Goal: Task Accomplishment & Management: Complete application form

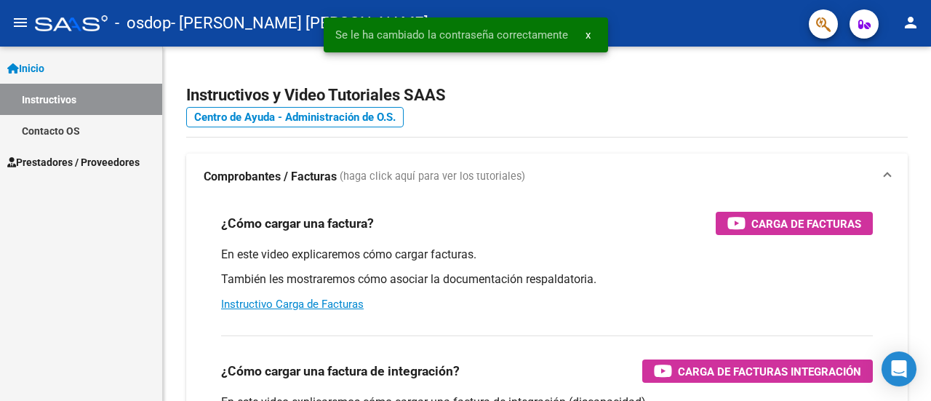
scroll to position [73, 0]
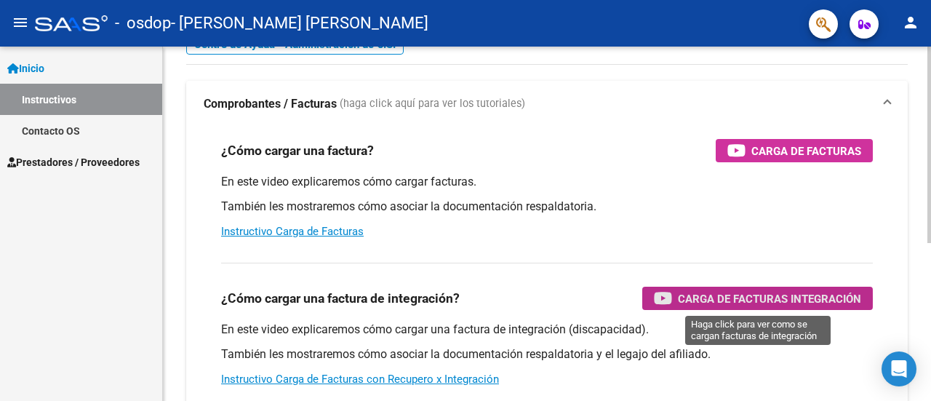
click at [741, 299] on span "Carga de Facturas Integración" at bounding box center [769, 299] width 183 height 18
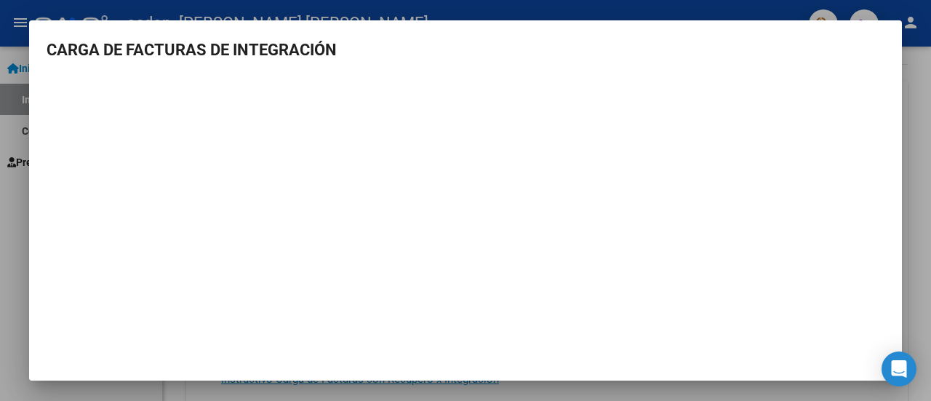
click at [902, 25] on div at bounding box center [465, 200] width 931 height 401
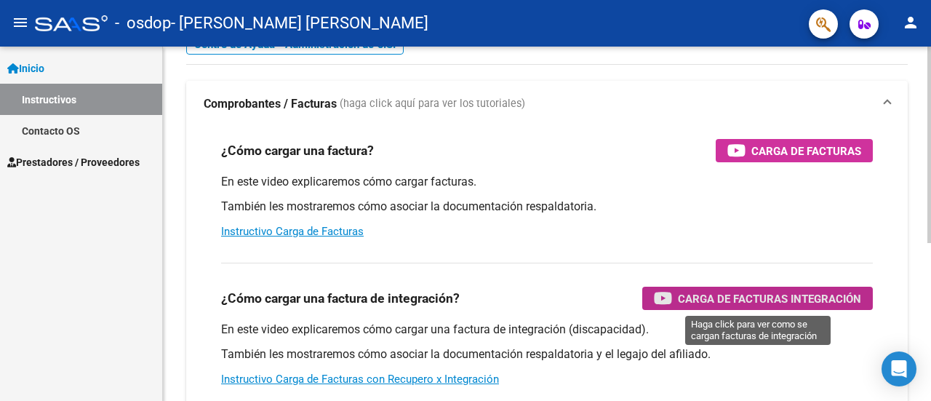
click at [721, 298] on span "Carga de Facturas Integración" at bounding box center [769, 299] width 183 height 18
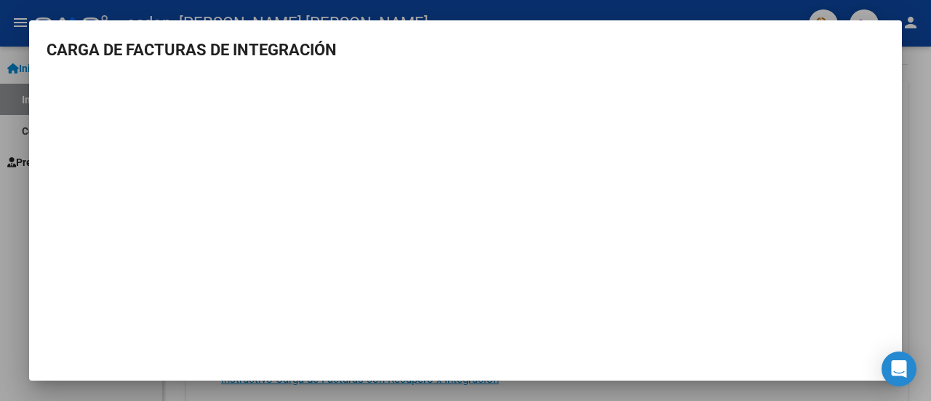
click at [907, 80] on div at bounding box center [465, 200] width 931 height 401
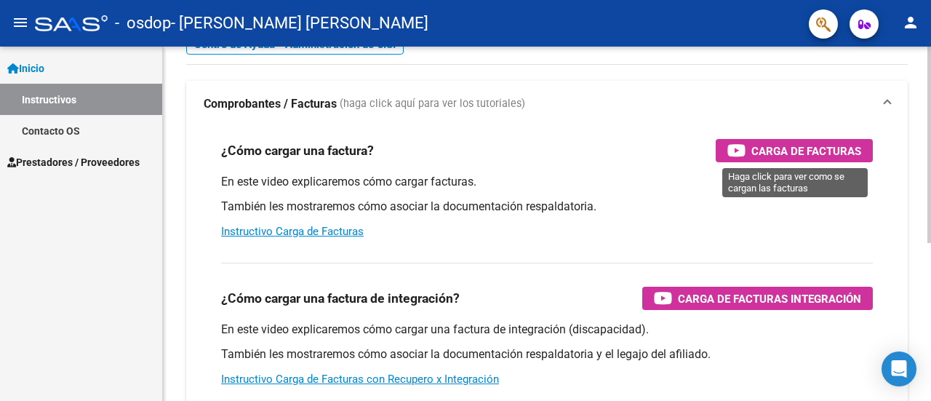
click at [787, 154] on span "Carga de Facturas" at bounding box center [807, 151] width 110 height 18
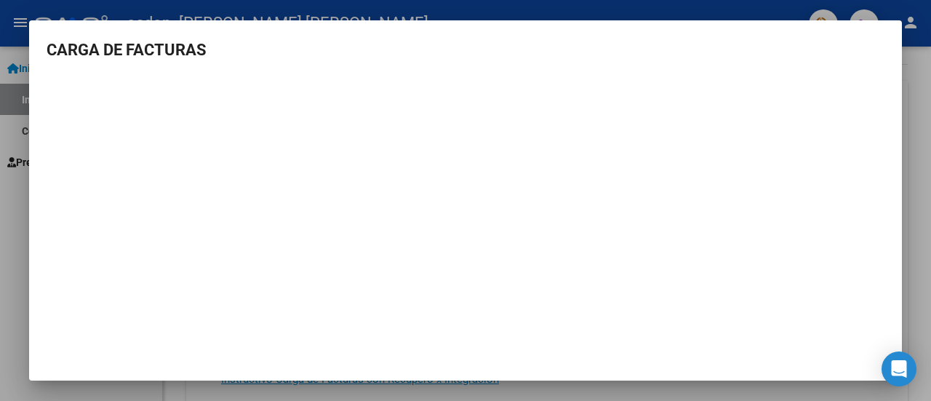
click at [917, 101] on div at bounding box center [465, 200] width 931 height 401
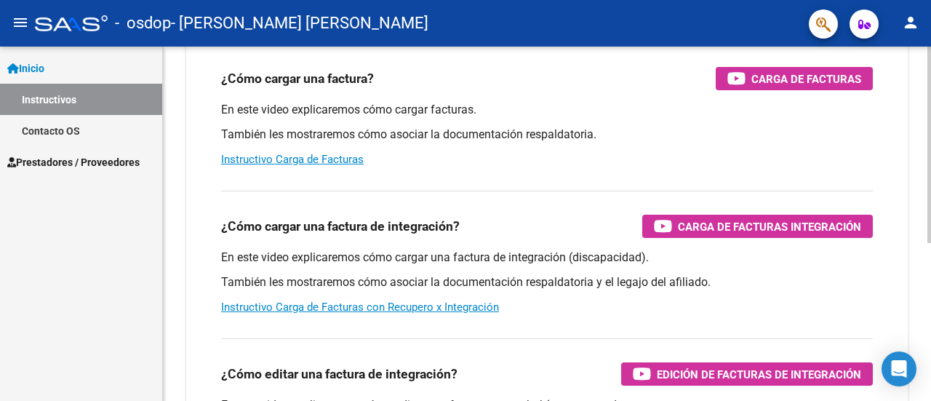
scroll to position [138, 0]
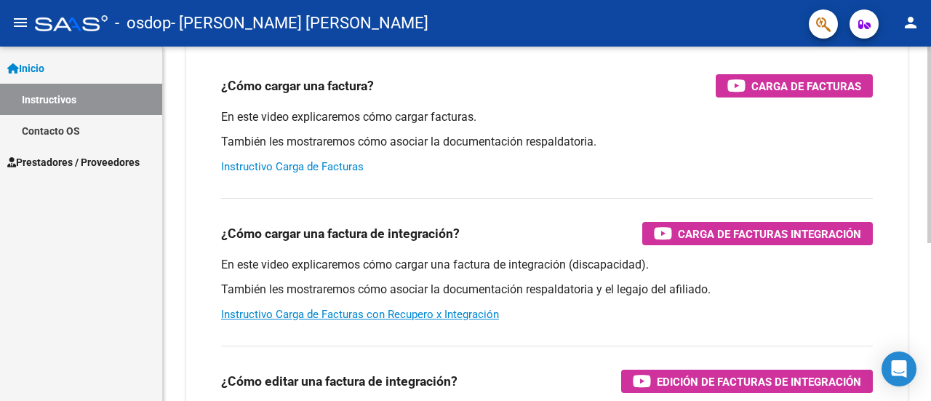
click at [306, 172] on link "Instructivo Carga de Facturas" at bounding box center [292, 166] width 143 height 13
click at [348, 318] on link "Instructivo Carga de Facturas con Recupero x Integración" at bounding box center [360, 314] width 278 height 13
click at [47, 159] on span "Prestadores / Proveedores" at bounding box center [73, 162] width 132 height 16
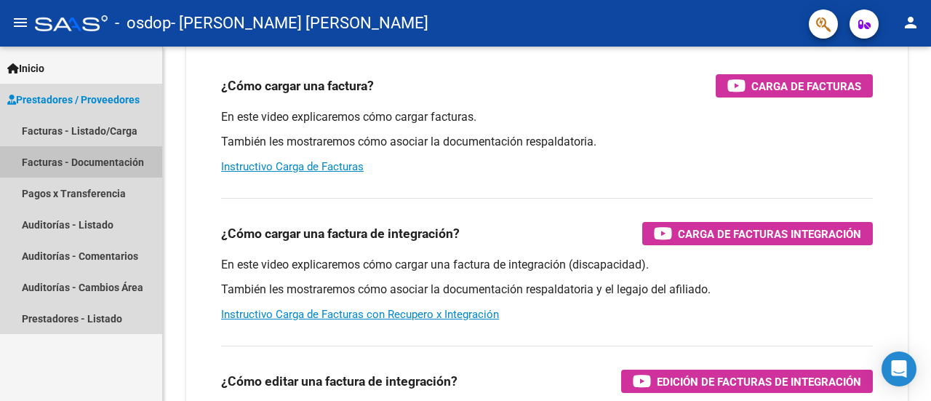
click at [47, 159] on link "Facturas - Documentación" at bounding box center [81, 161] width 162 height 31
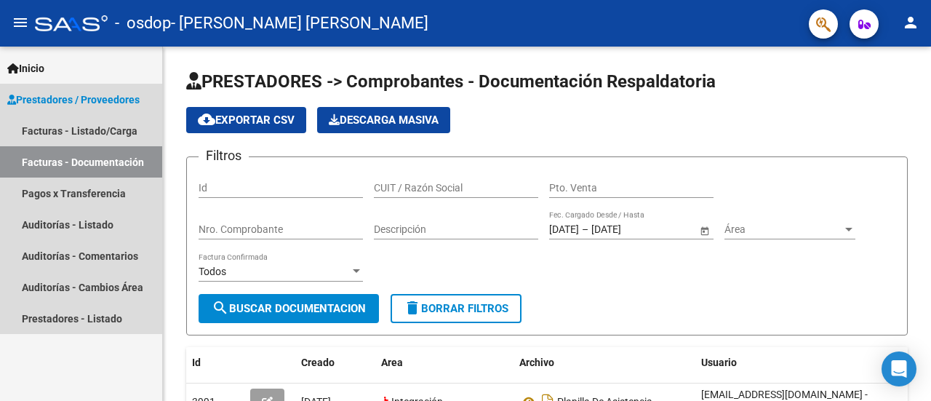
click at [61, 101] on span "Prestadores / Proveedores" at bounding box center [73, 100] width 132 height 16
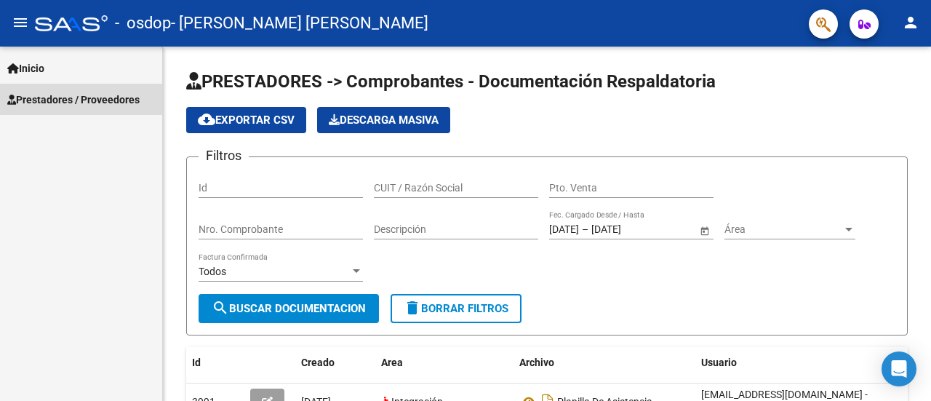
click at [61, 101] on span "Prestadores / Proveedores" at bounding box center [73, 100] width 132 height 16
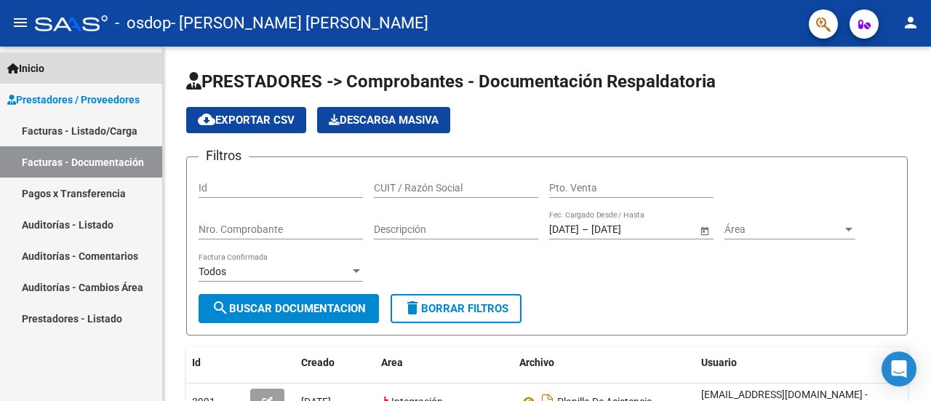
click at [33, 65] on span "Inicio" at bounding box center [25, 68] width 37 height 16
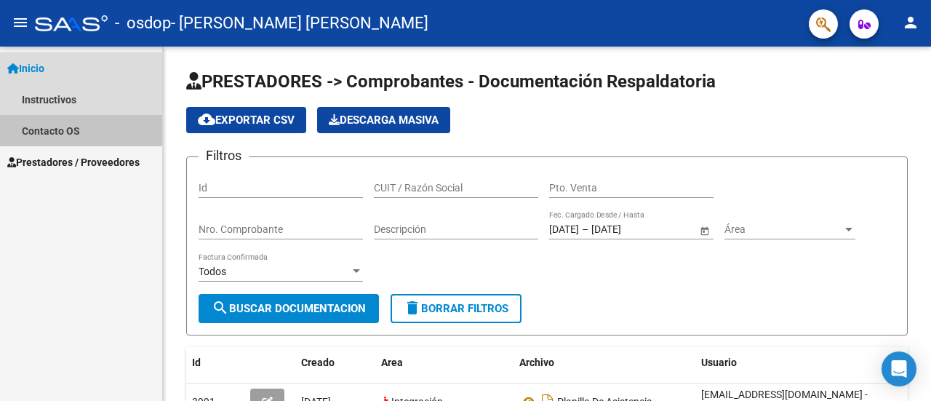
click at [49, 134] on link "Contacto OS" at bounding box center [81, 130] width 162 height 31
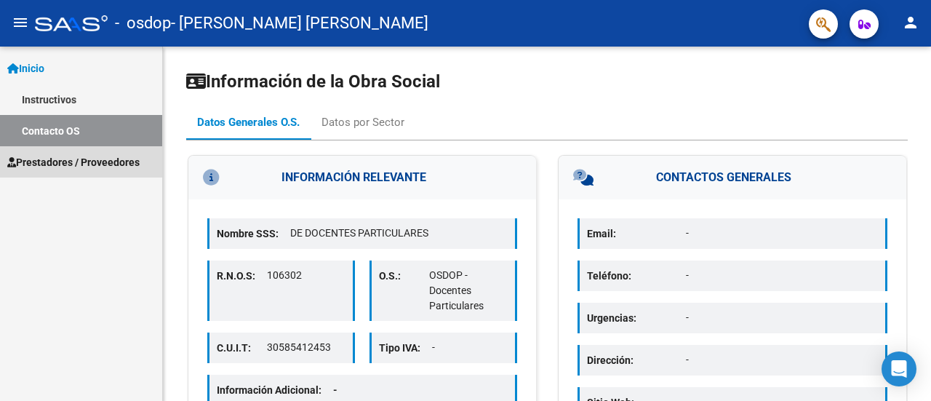
click at [41, 161] on span "Prestadores / Proveedores" at bounding box center [73, 162] width 132 height 16
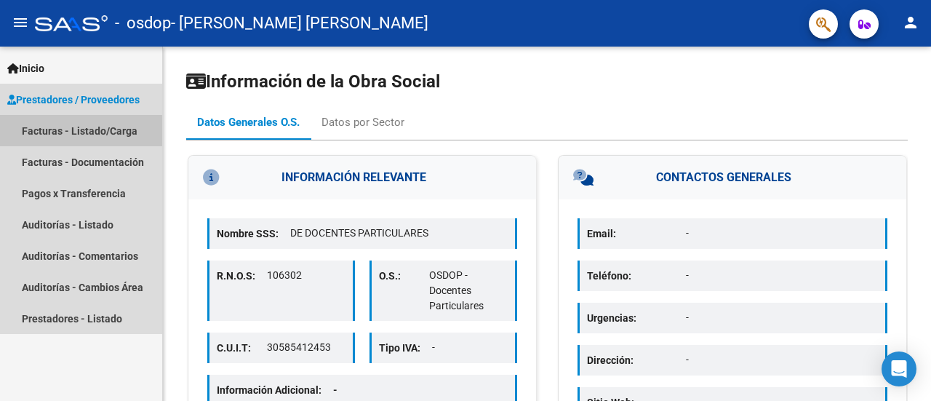
click at [45, 133] on link "Facturas - Listado/Carga" at bounding box center [81, 130] width 162 height 31
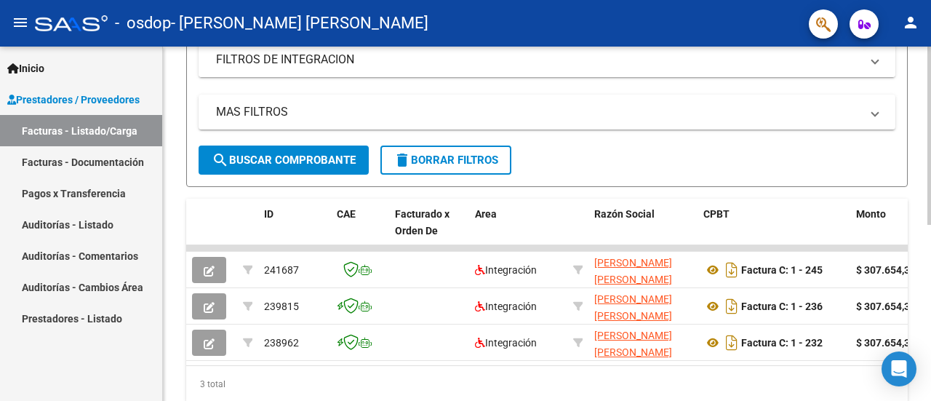
scroll to position [218, 0]
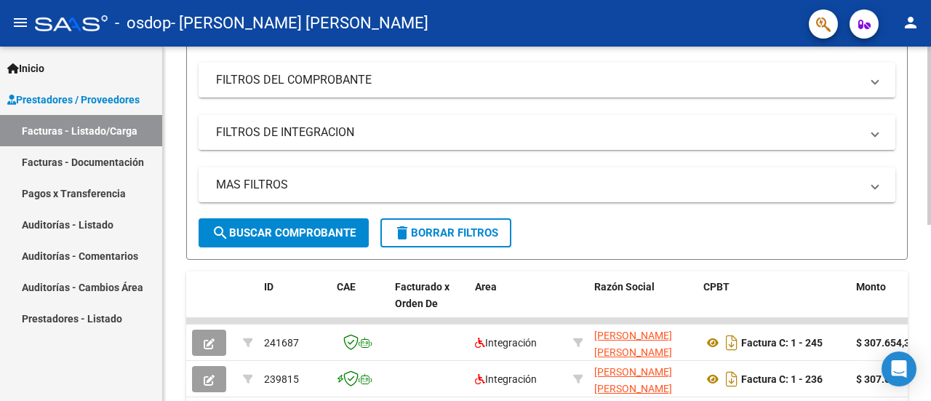
click at [294, 135] on mat-panel-title "FILTROS DE INTEGRACION" at bounding box center [538, 132] width 645 height 16
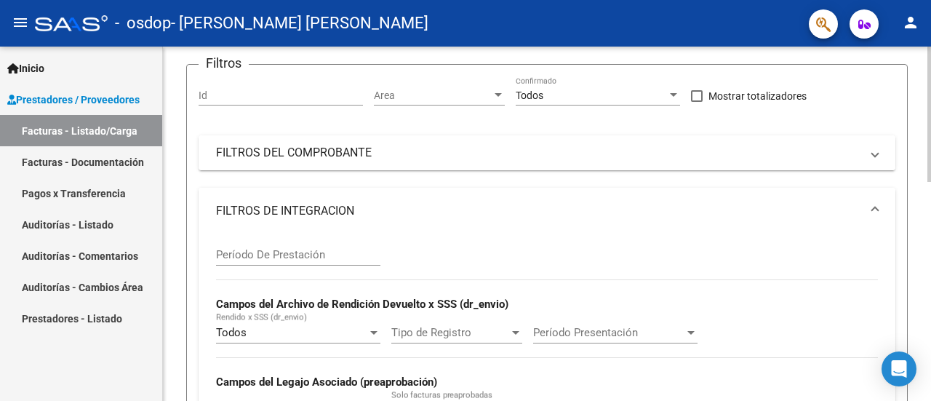
scroll to position [73, 0]
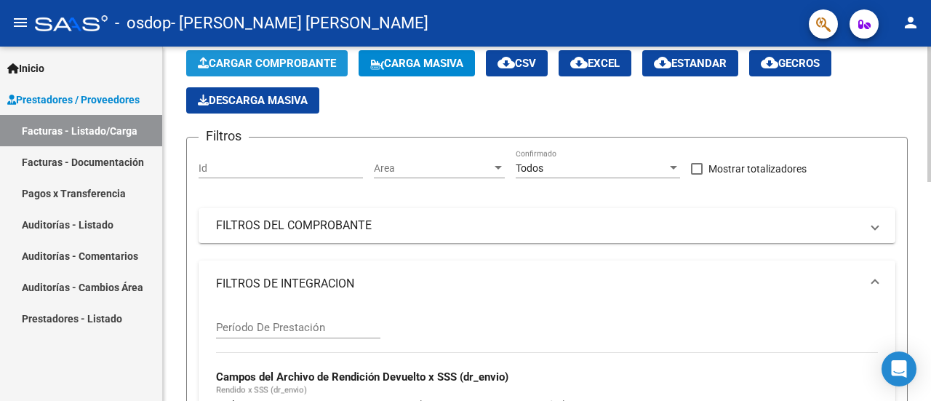
click at [284, 61] on span "Cargar Comprobante" at bounding box center [267, 63] width 138 height 13
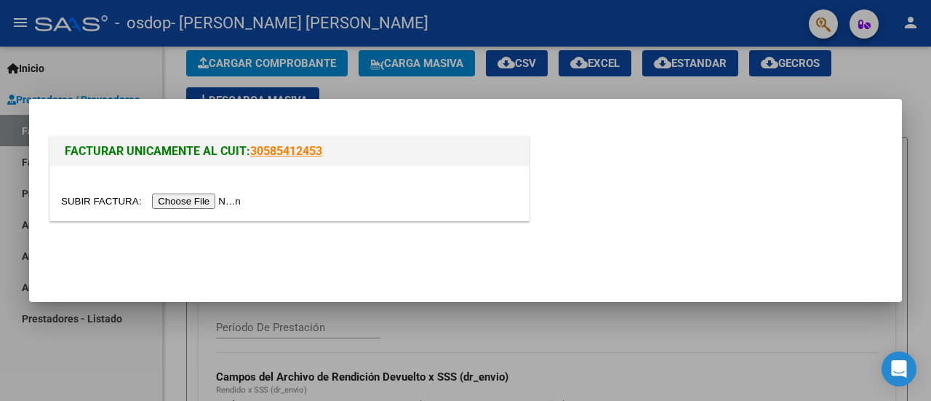
click at [215, 200] on input "file" at bounding box center [153, 201] width 184 height 15
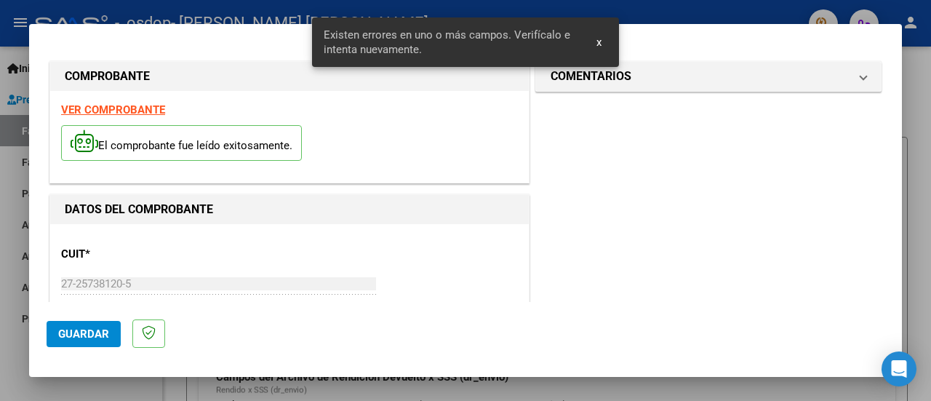
scroll to position [390, 0]
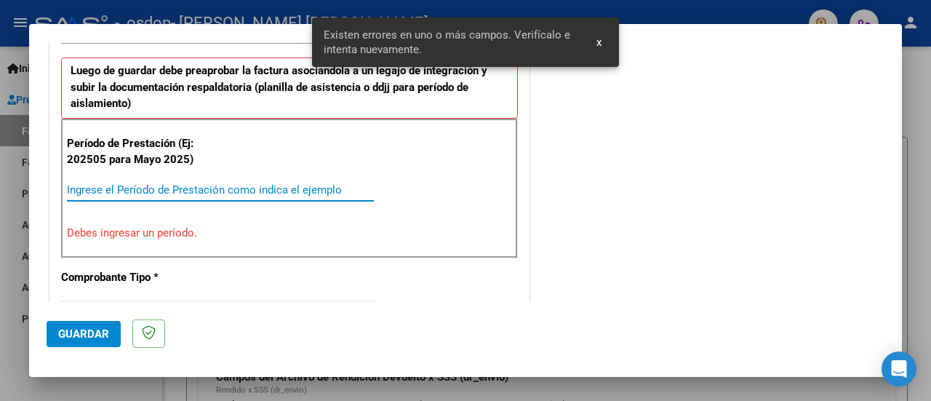
click at [122, 187] on input "Ingrese el Período de Prestación como indica el ejemplo" at bounding box center [220, 189] width 307 height 13
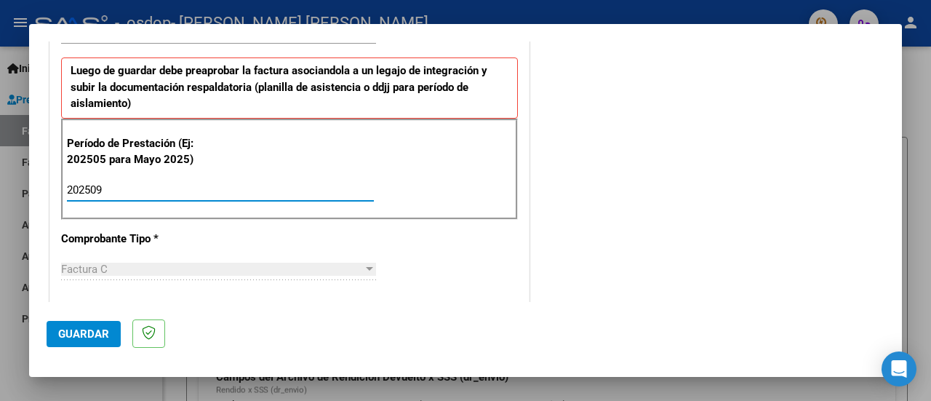
type input "202509"
click at [110, 265] on div "Factura C" at bounding box center [212, 269] width 302 height 13
click at [357, 267] on div "Factura C" at bounding box center [212, 269] width 302 height 13
click at [164, 267] on div "Factura C" at bounding box center [212, 269] width 302 height 13
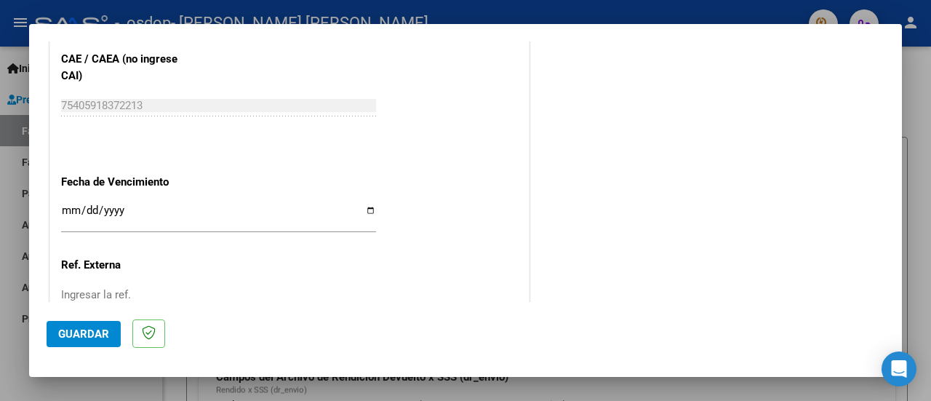
scroll to position [972, 0]
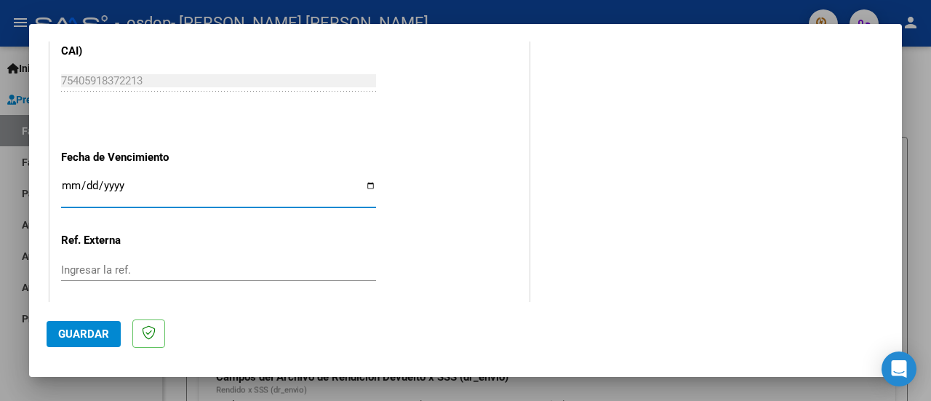
click at [362, 184] on input "Ingresar la fecha" at bounding box center [218, 191] width 315 height 23
click at [370, 185] on input "Ingresar la fecha" at bounding box center [218, 191] width 315 height 23
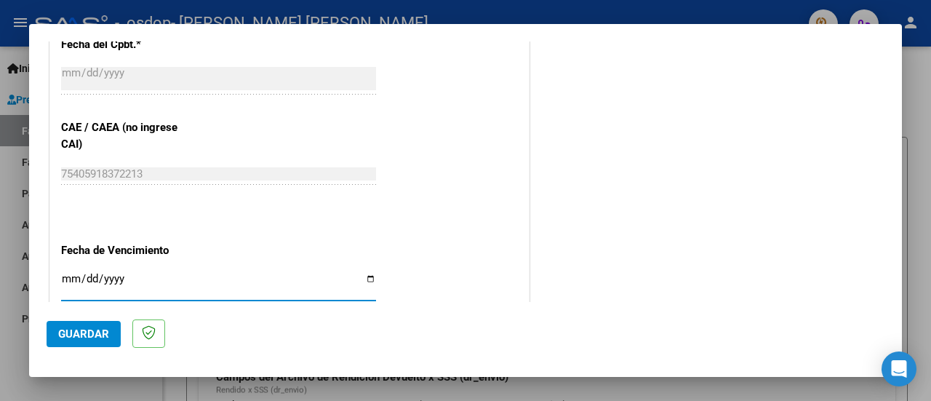
scroll to position [899, 0]
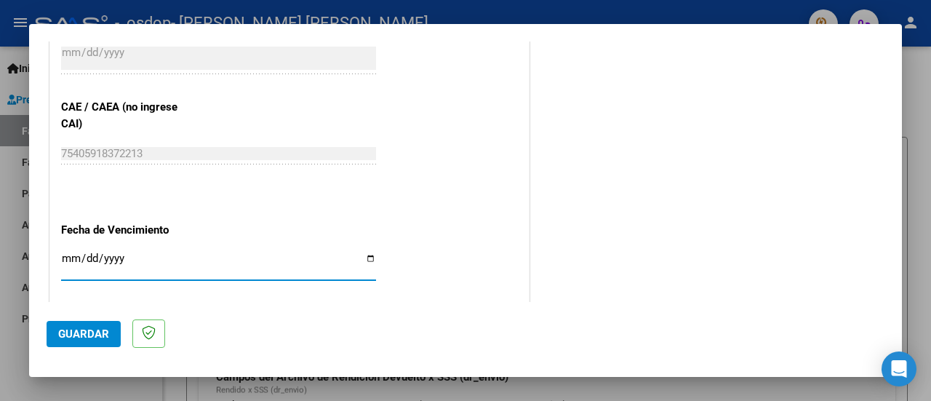
click at [367, 255] on input "Ingresar la fecha" at bounding box center [218, 263] width 315 height 23
type input "[DATE]"
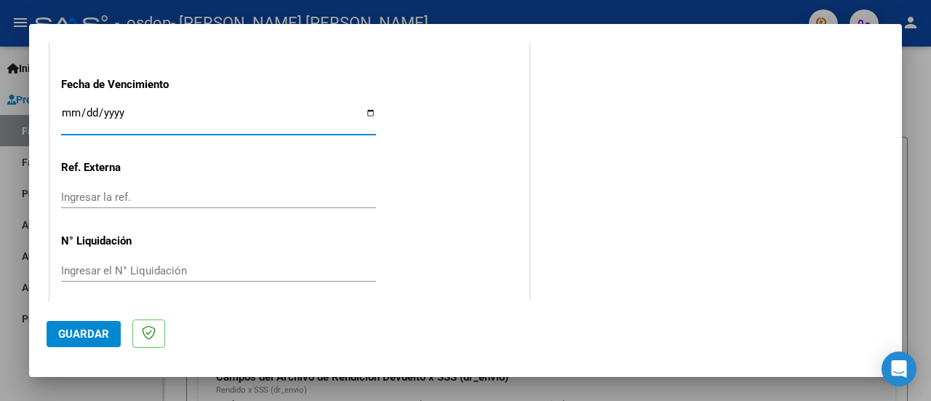
scroll to position [1049, 0]
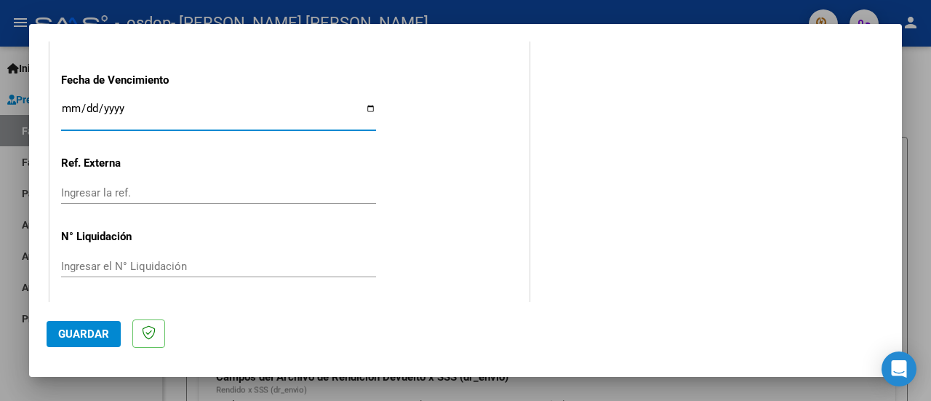
click at [83, 327] on span "Guardar" at bounding box center [83, 333] width 51 height 13
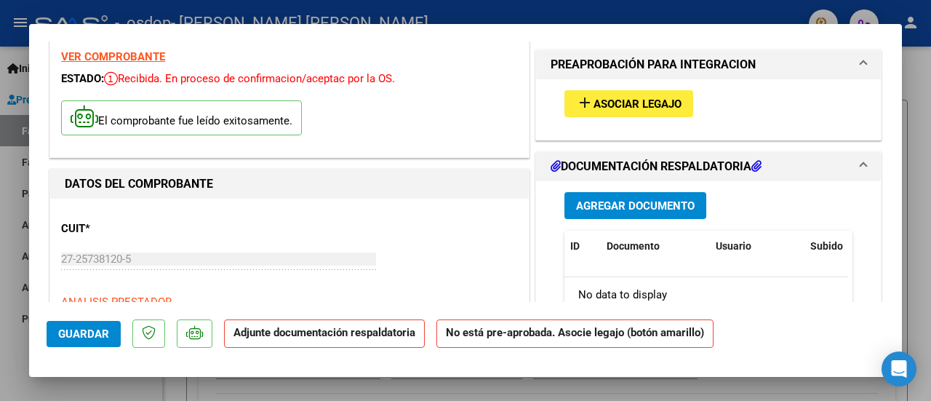
scroll to position [73, 0]
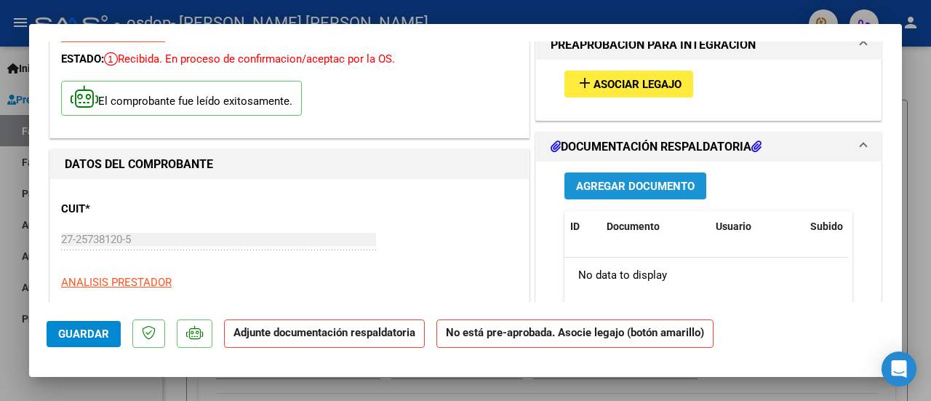
click at [635, 186] on span "Agregar Documento" at bounding box center [635, 186] width 119 height 13
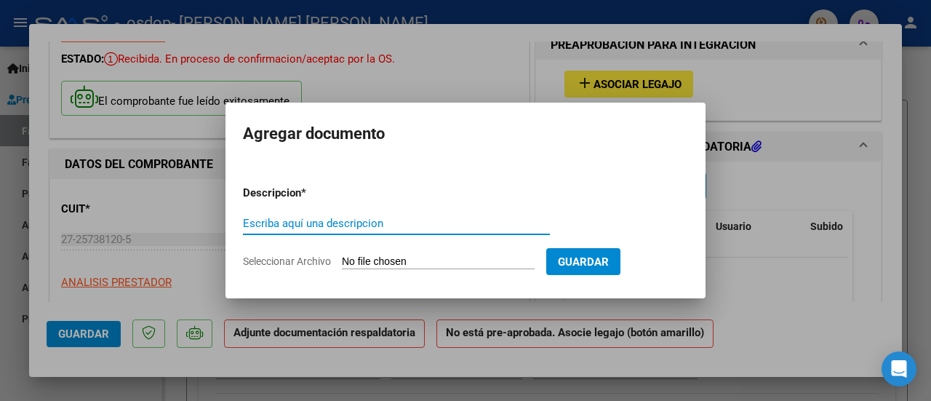
click at [310, 219] on input "Escriba aquí una descripcion" at bounding box center [396, 223] width 307 height 13
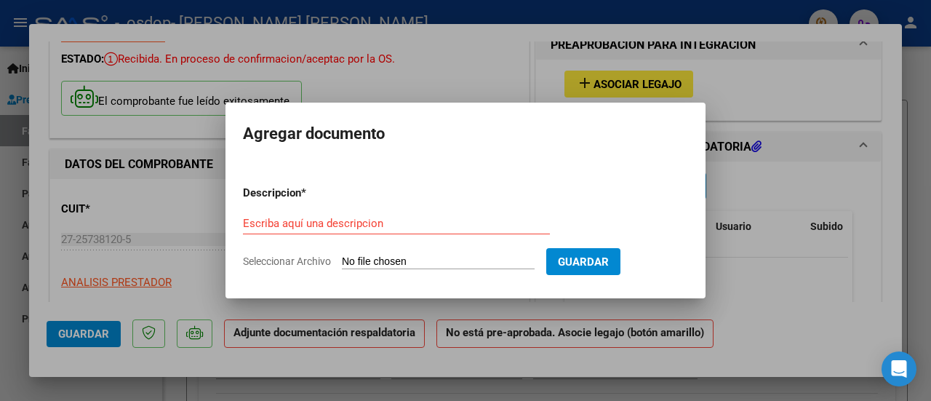
click at [788, 318] on div at bounding box center [465, 200] width 931 height 401
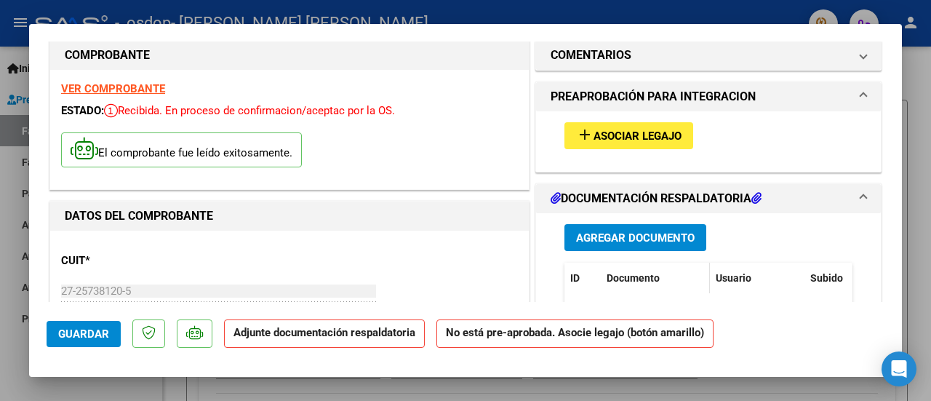
scroll to position [0, 0]
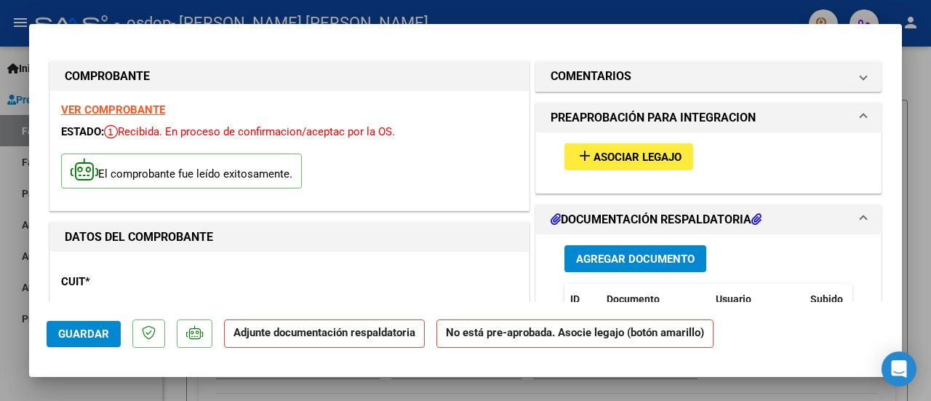
click at [755, 213] on icon at bounding box center [757, 219] width 10 height 12
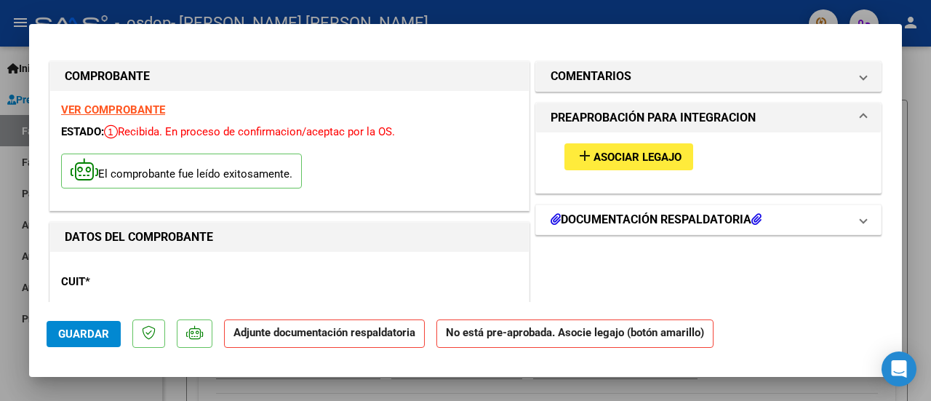
click at [755, 213] on icon at bounding box center [757, 219] width 10 height 12
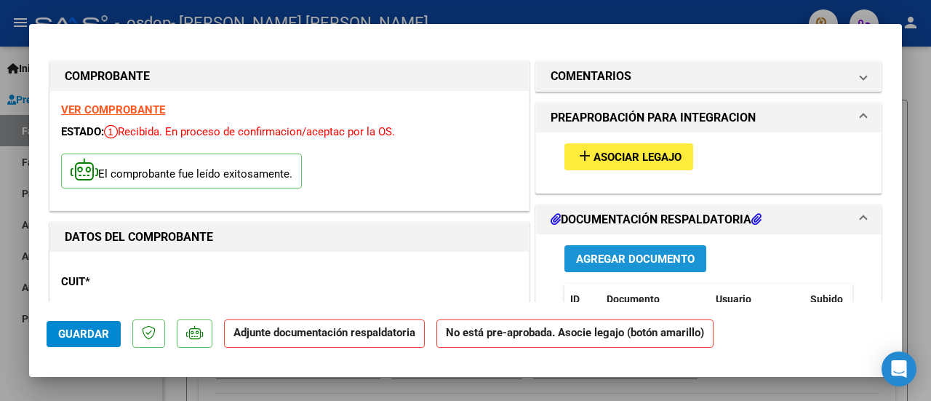
click at [664, 255] on span "Agregar Documento" at bounding box center [635, 258] width 119 height 13
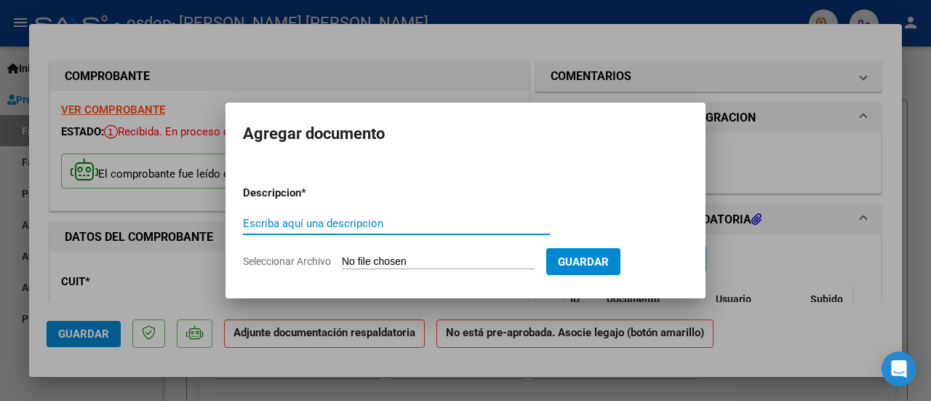
click at [351, 228] on input "Escriba aquí una descripcion" at bounding box center [396, 223] width 307 height 13
type input "planilla de asistencia"
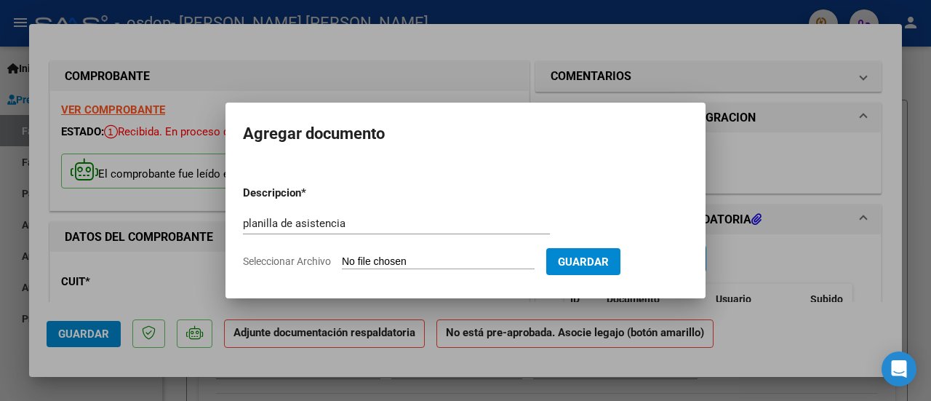
click at [405, 259] on input "Seleccionar Archivo" at bounding box center [438, 262] width 193 height 14
type input "C:\fakepath\PLANILLA DE ASISTENCIA [PERSON_NAME] VICTORIA [DATE].pdf"
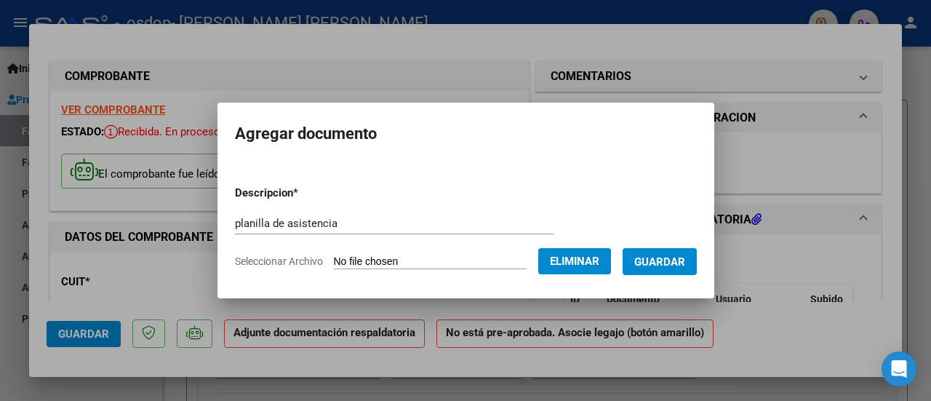
click at [685, 258] on span "Guardar" at bounding box center [659, 261] width 51 height 13
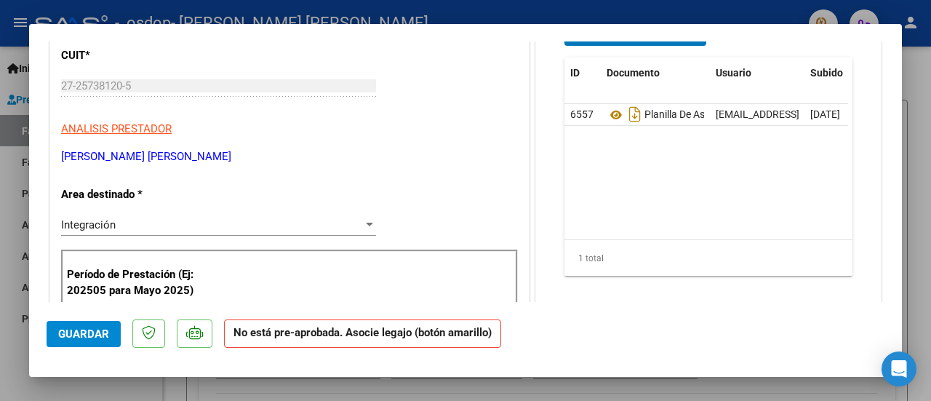
scroll to position [218, 0]
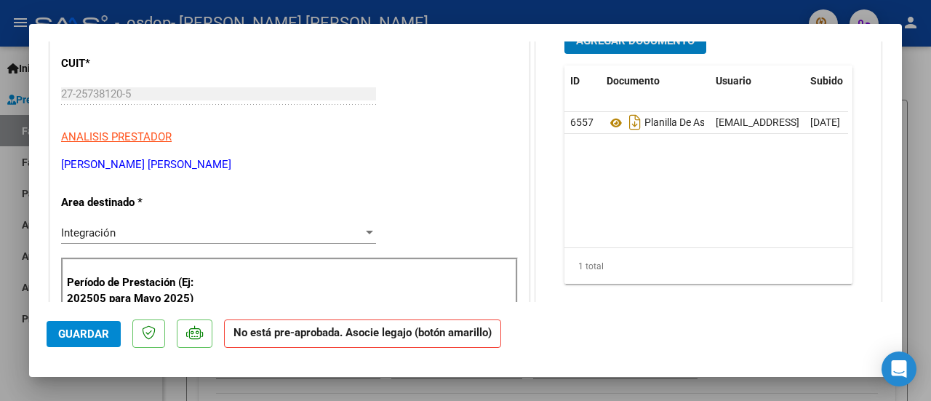
click at [366, 231] on div at bounding box center [369, 233] width 7 height 4
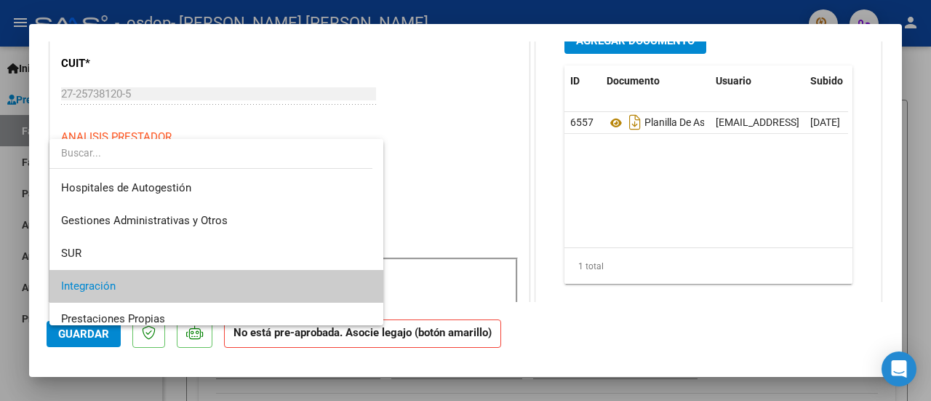
scroll to position [54, 0]
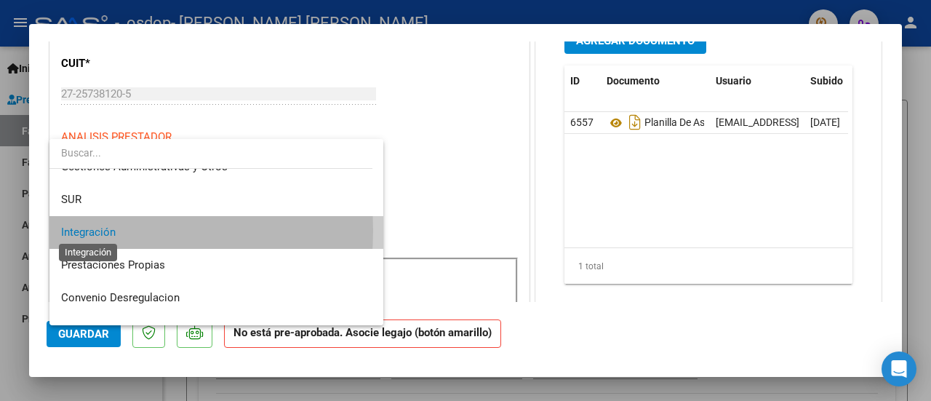
click at [77, 230] on span "Integración" at bounding box center [88, 232] width 55 height 13
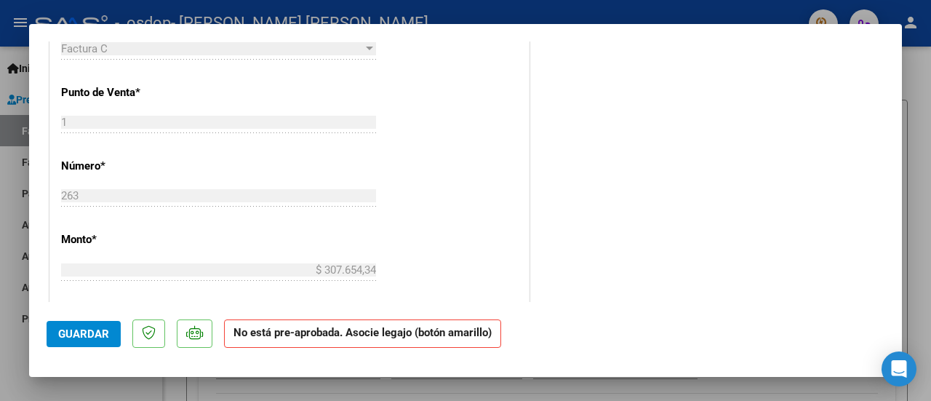
scroll to position [655, 0]
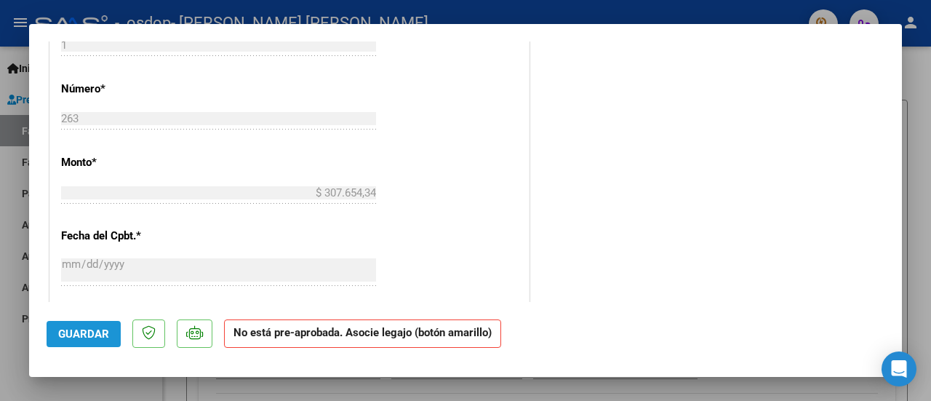
click at [86, 334] on span "Guardar" at bounding box center [83, 333] width 51 height 13
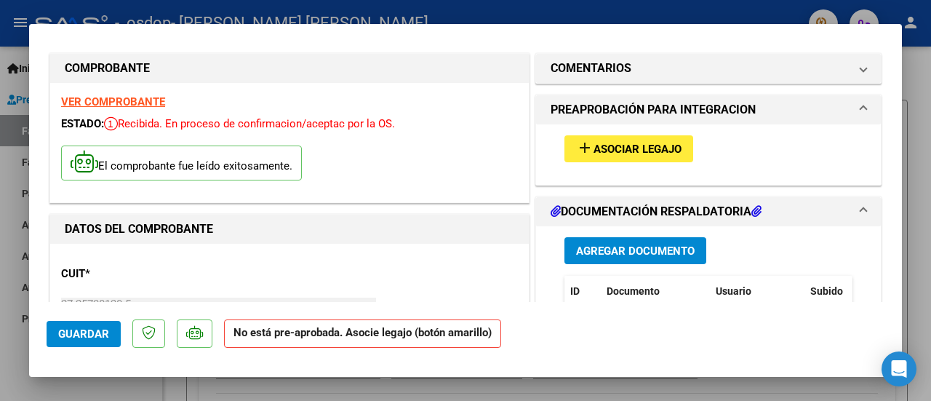
scroll to position [0, 0]
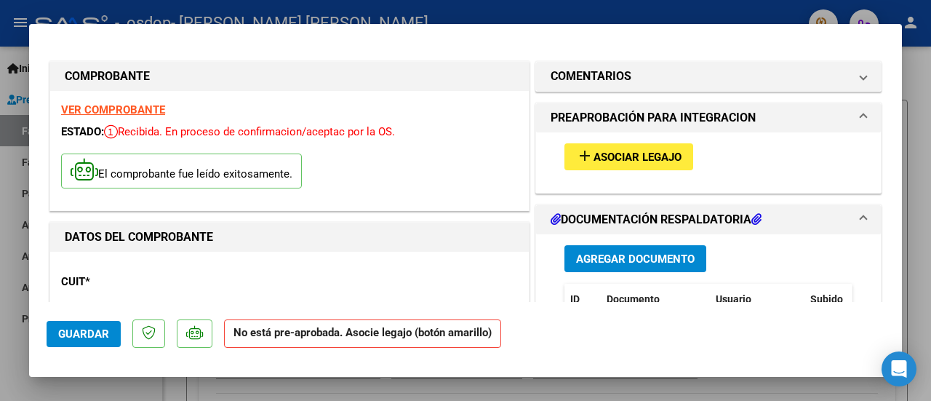
click at [141, 108] on strong "VER COMPROBANTE" at bounding box center [113, 109] width 104 height 13
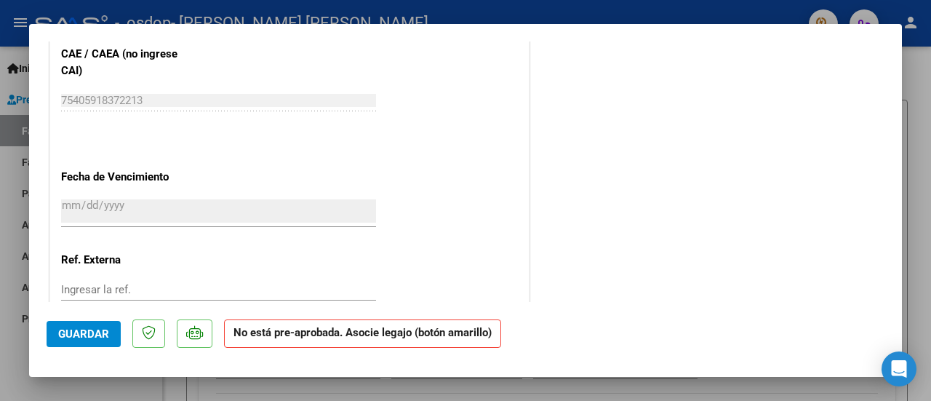
scroll to position [1017, 0]
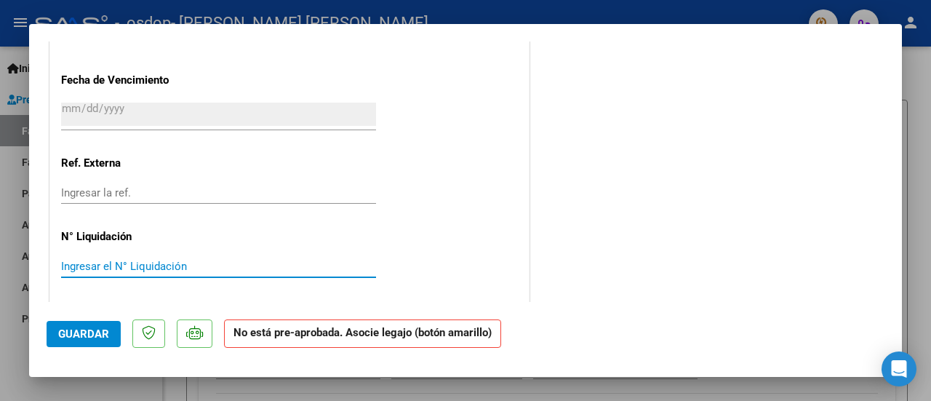
click at [139, 266] on input "Ingresar el N° Liquidación" at bounding box center [218, 266] width 315 height 13
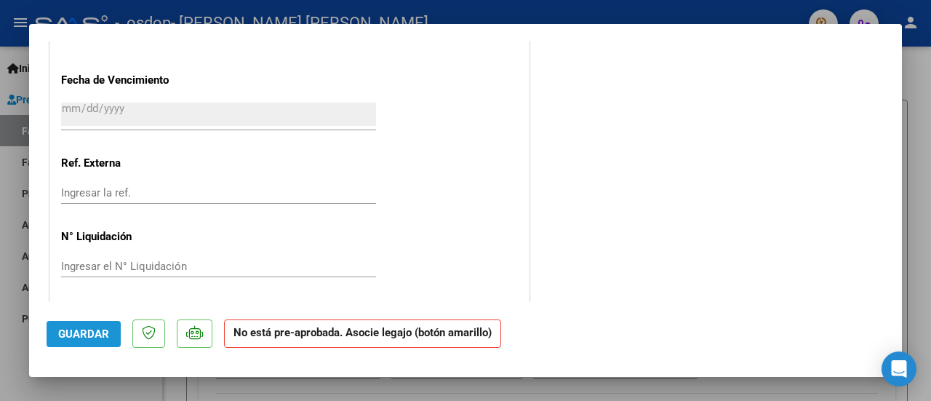
click at [93, 335] on span "Guardar" at bounding box center [83, 333] width 51 height 13
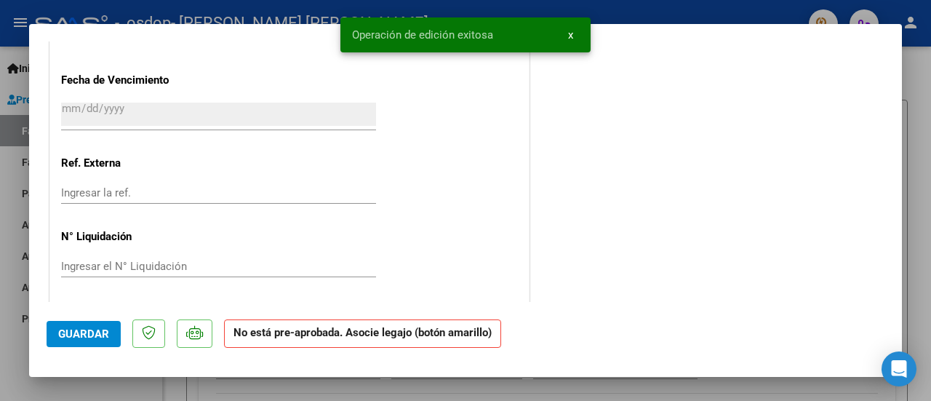
click at [920, 110] on div at bounding box center [465, 200] width 931 height 401
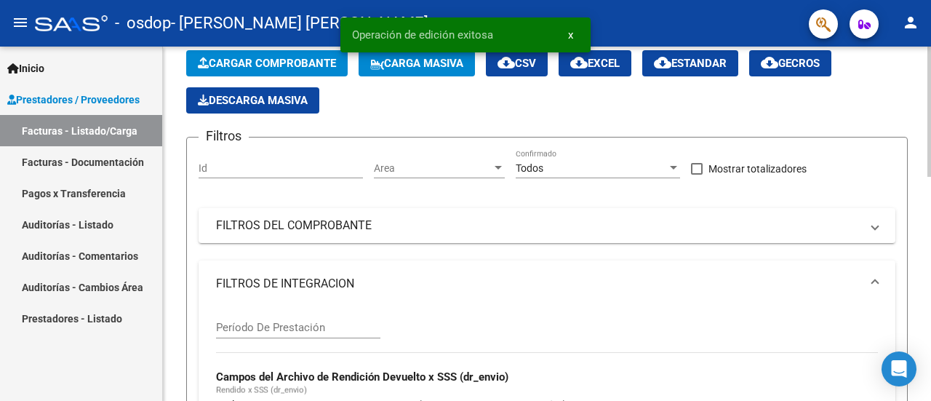
scroll to position [0, 0]
